Goal: Information Seeking & Learning: Learn about a topic

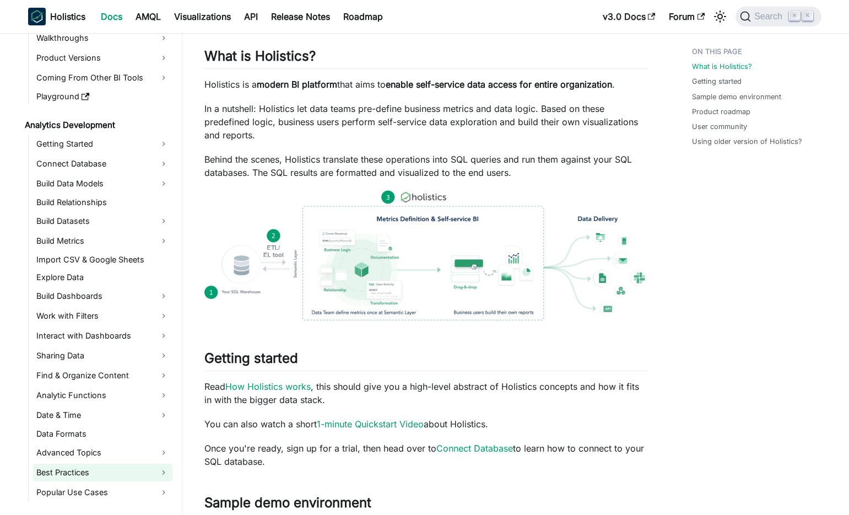
scroll to position [84, 0]
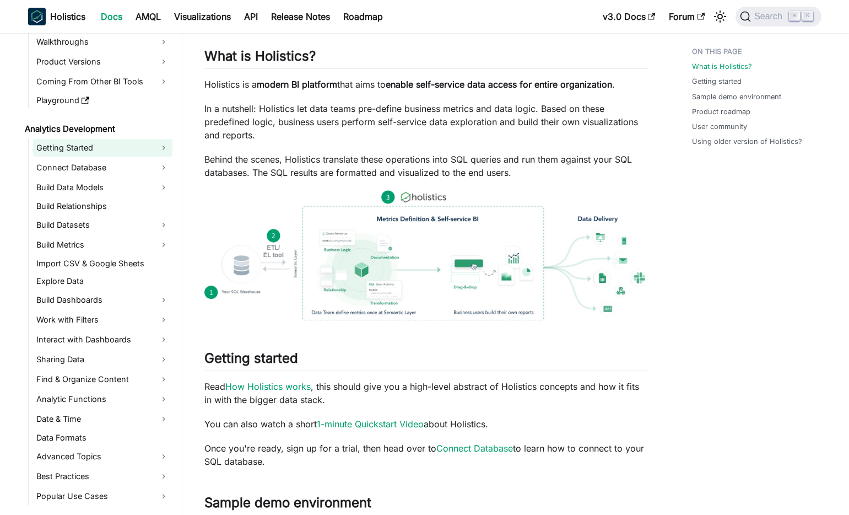
click at [169, 149] on link "Getting Started" at bounding box center [102, 148] width 139 height 18
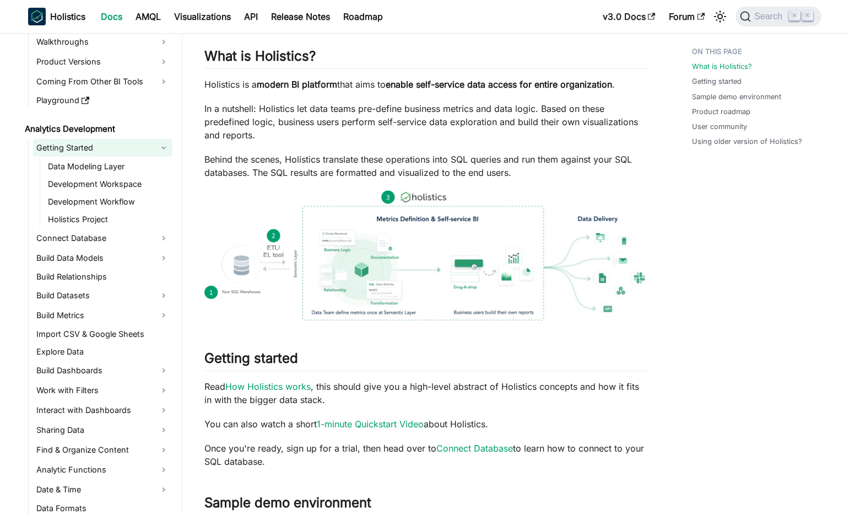
click at [169, 149] on link "Getting Started" at bounding box center [102, 148] width 139 height 18
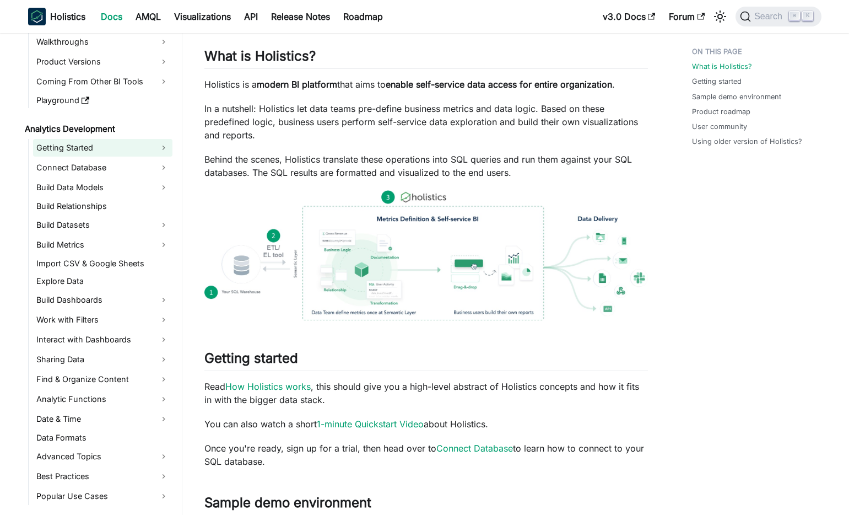
scroll to position [0, 0]
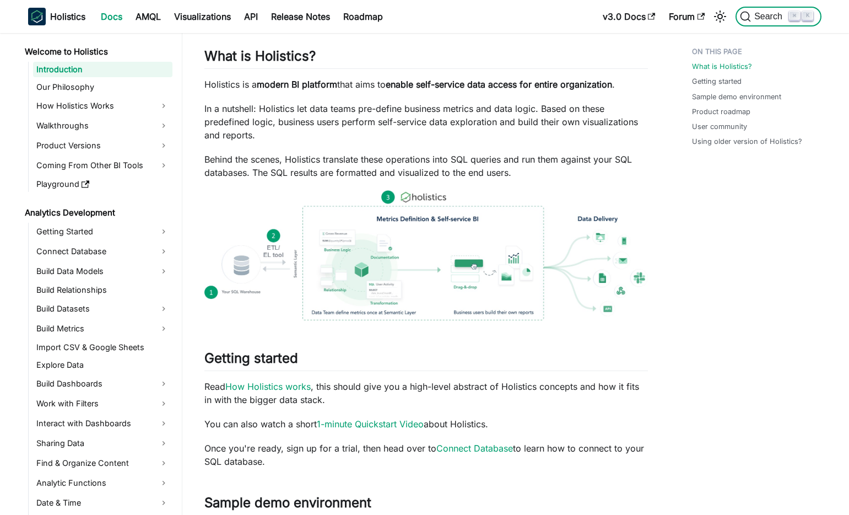
click at [758, 17] on span "Search" at bounding box center [770, 17] width 38 height 10
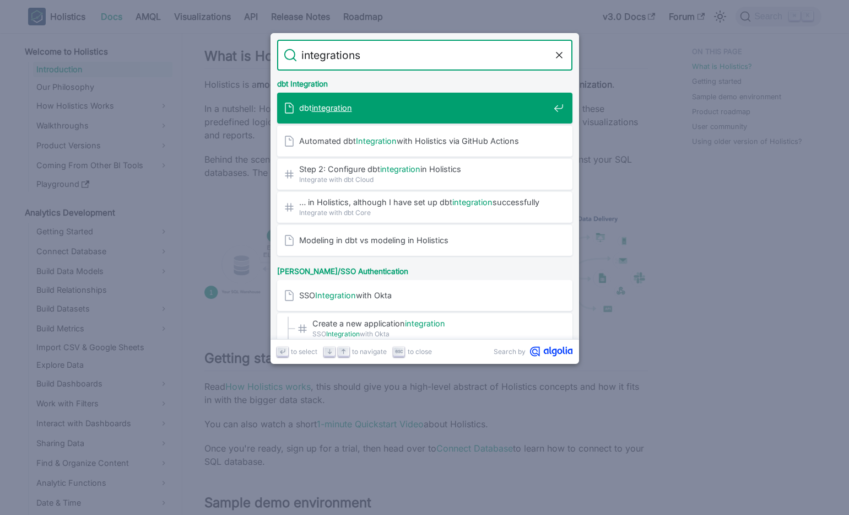
click at [444, 52] on input "integrations" at bounding box center [425, 55] width 256 height 31
type input "integration"
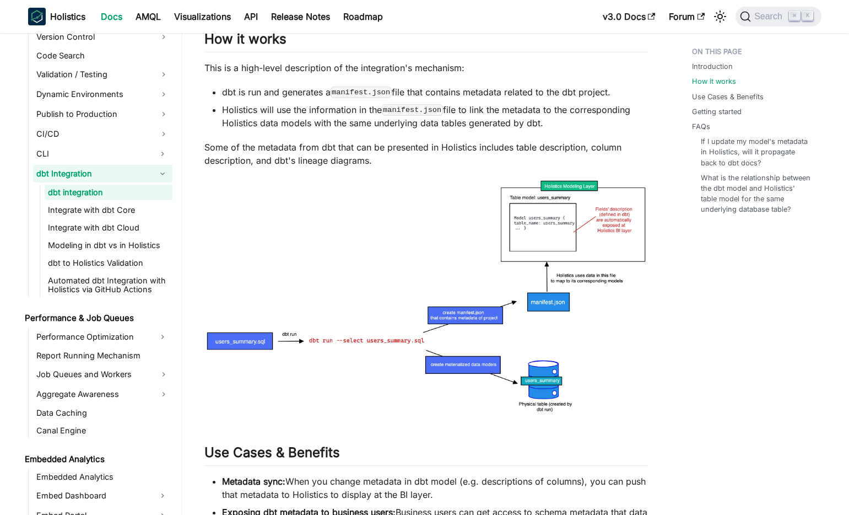
scroll to position [407, 0]
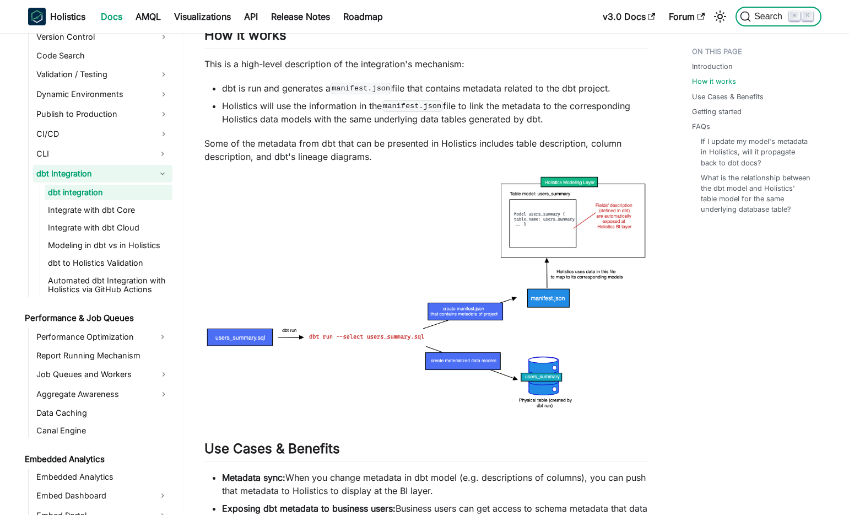
click at [774, 15] on span "Search" at bounding box center [770, 17] width 38 height 10
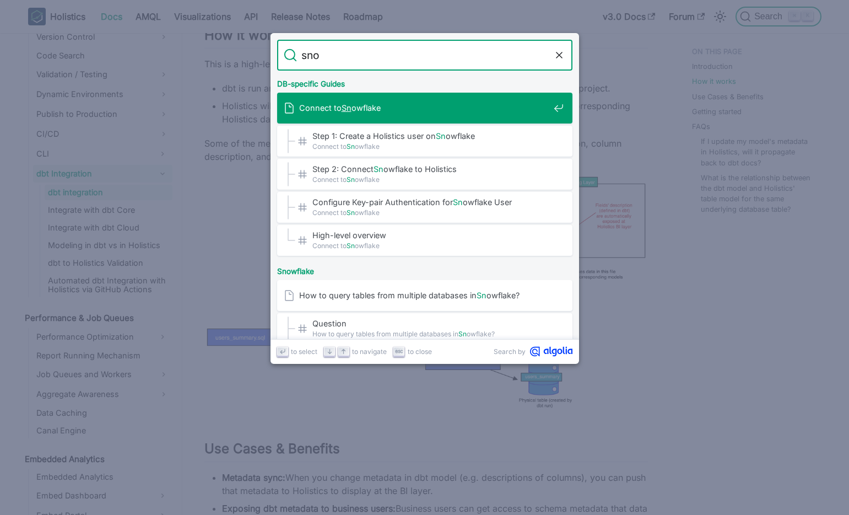
type input "snow"
click at [456, 96] on div "Connect to Snow flake" at bounding box center [428, 108] width 289 height 31
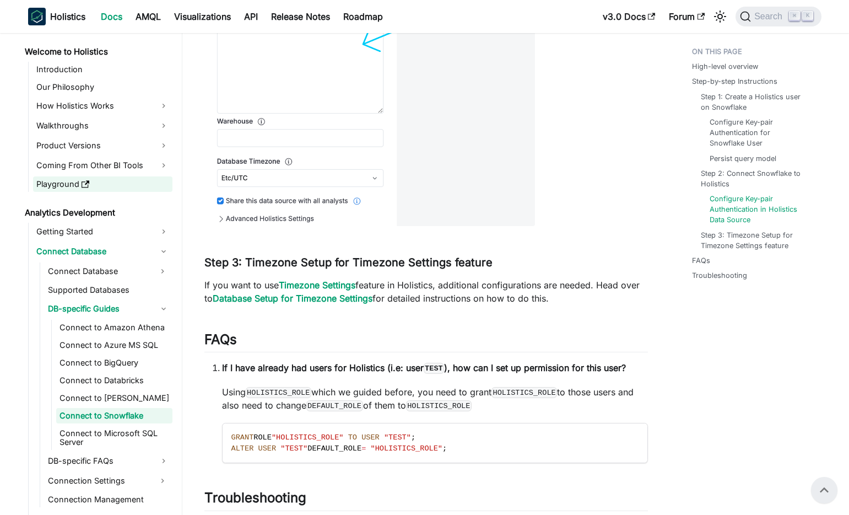
scroll to position [3493, 0]
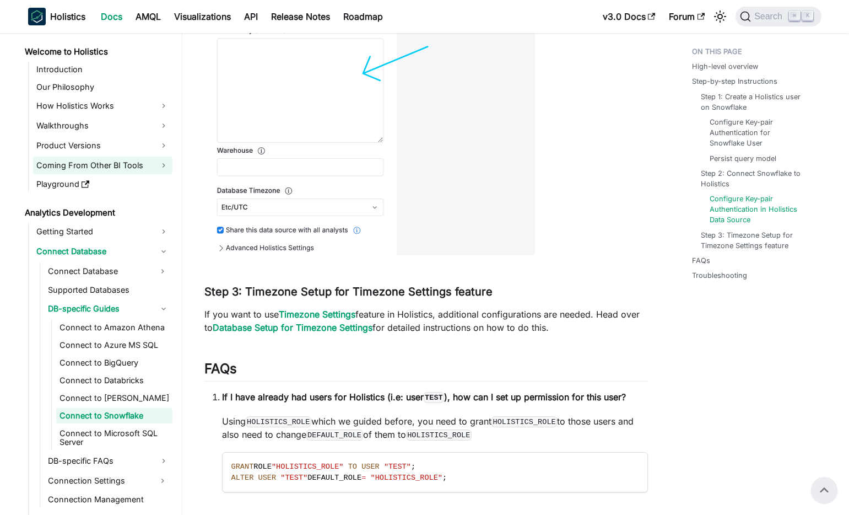
click at [64, 160] on link "Coming From Other BI Tools" at bounding box center [102, 165] width 139 height 18
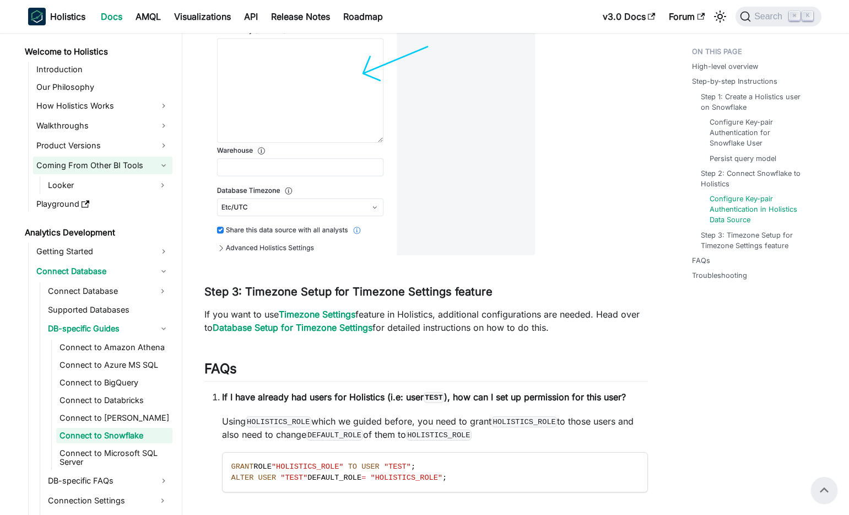
click at [167, 166] on link "Coming From Other BI Tools" at bounding box center [102, 165] width 139 height 18
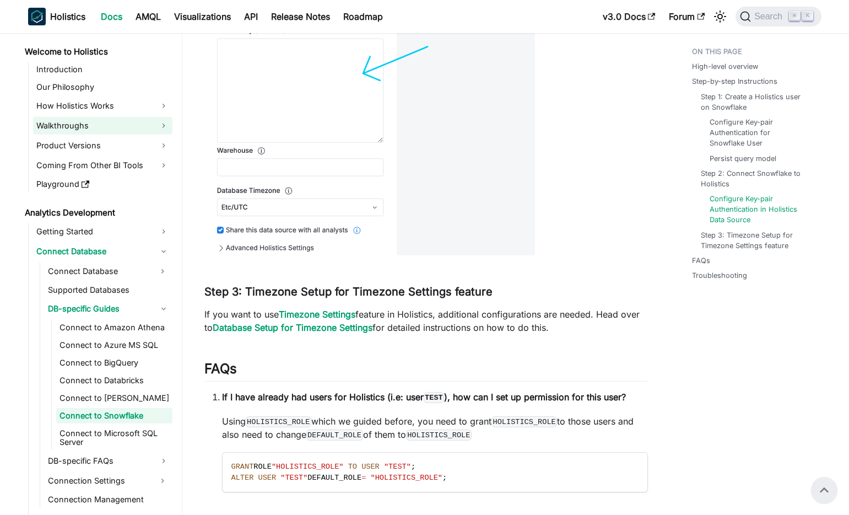
click at [163, 125] on link "Walkthroughs" at bounding box center [102, 126] width 139 height 18
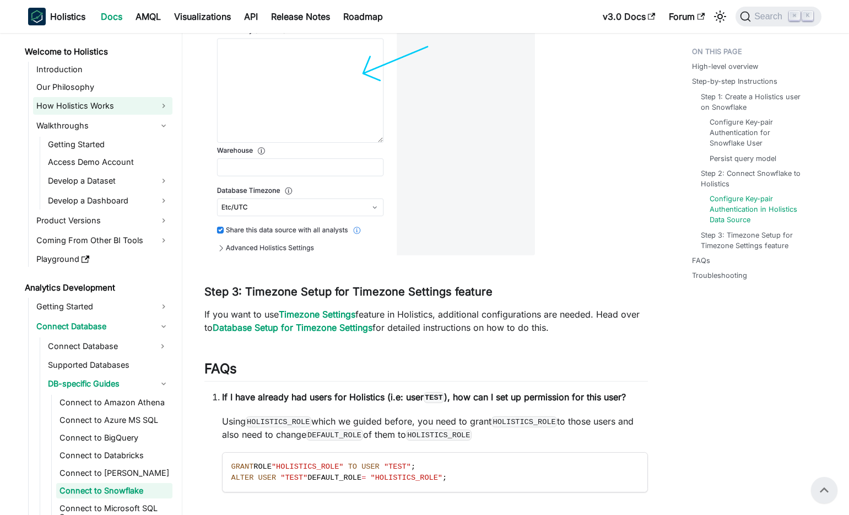
click at [170, 98] on link "How Holistics Works" at bounding box center [102, 106] width 139 height 18
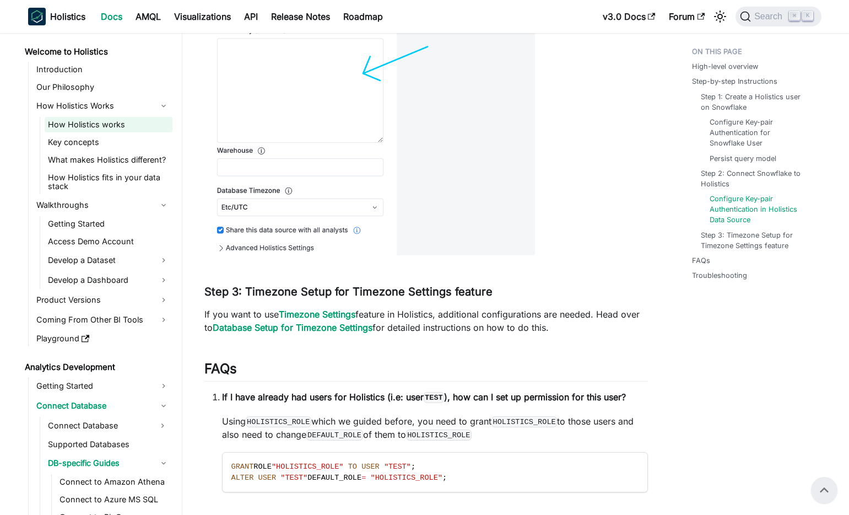
click at [136, 120] on link "How Holistics works" at bounding box center [109, 124] width 128 height 15
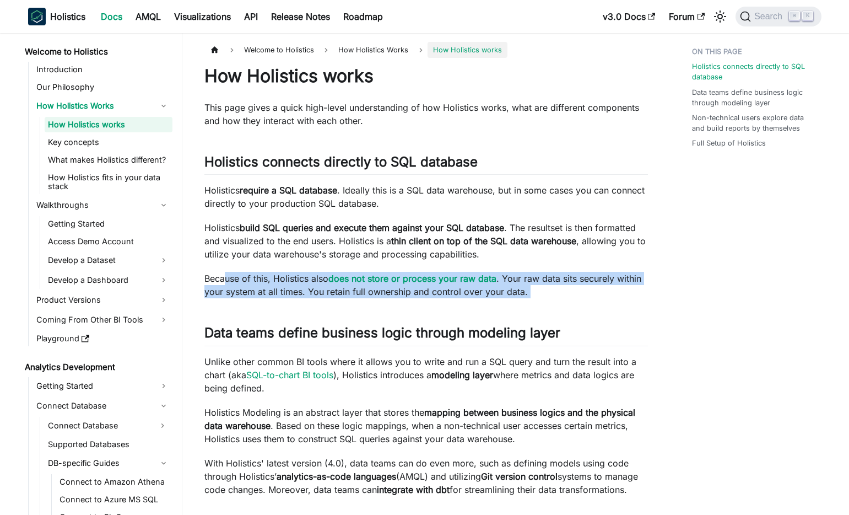
drag, startPoint x: 224, startPoint y: 274, endPoint x: 259, endPoint y: 320, distance: 57.7
click at [53, 14] on b "Holistics" at bounding box center [67, 16] width 35 height 13
